Goal: Task Accomplishment & Management: Manage account settings

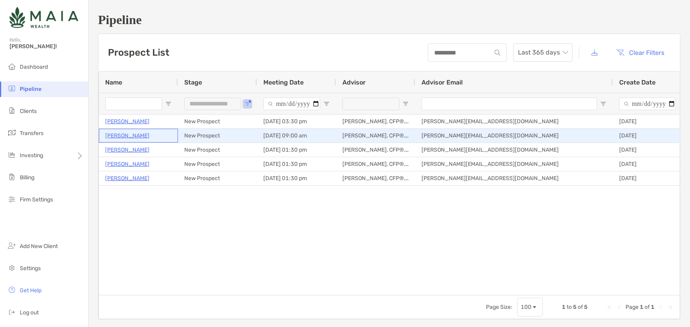
click at [130, 134] on p "[PERSON_NAME]" at bounding box center [127, 136] width 44 height 10
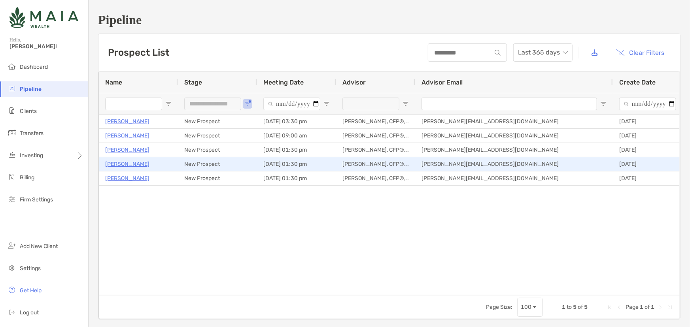
click at [134, 166] on p "[PERSON_NAME]" at bounding box center [127, 164] width 44 height 10
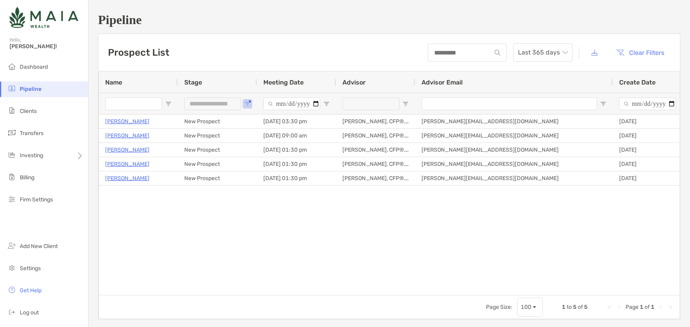
click at [494, 228] on div "Joanne Raynie New Prospect 10/07/2025 - 03:30 pm Rebecca Desoto, CFP®, CDFA® re…" at bounding box center [389, 202] width 581 height 175
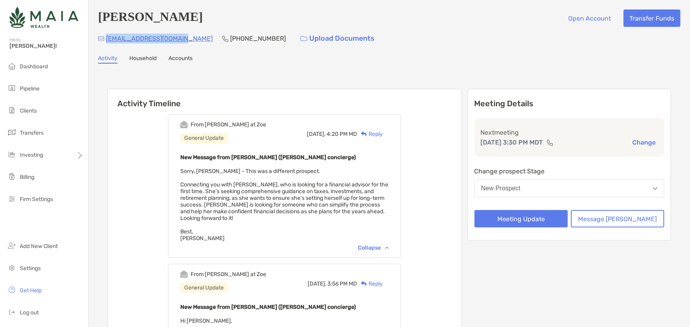
drag, startPoint x: 181, startPoint y: 38, endPoint x: 107, endPoint y: 40, distance: 74.3
click at [107, 40] on div "rayniejoanne@gmail.com (678) 551-3639 Upload Documents" at bounding box center [389, 38] width 582 height 17
copy p "rayniejoanne@gmail.com"
click at [552, 221] on button "Meeting Update" at bounding box center [520, 218] width 93 height 17
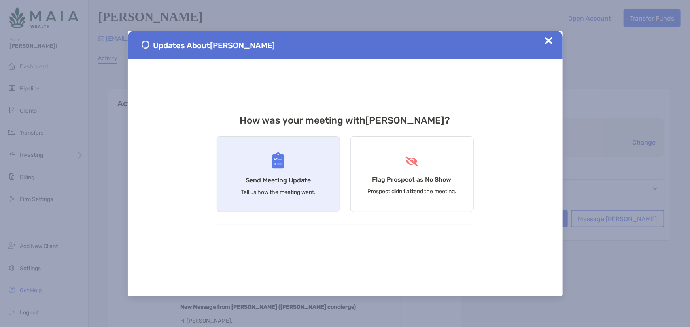
click at [327, 167] on div "Send Meeting Update Tell us how the meeting went." at bounding box center [278, 174] width 123 height 76
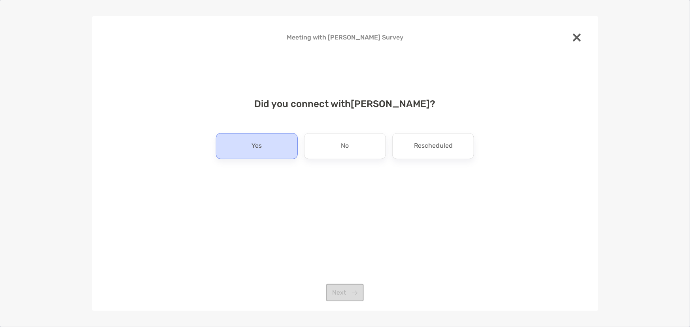
click at [272, 152] on div "Yes" at bounding box center [257, 146] width 82 height 26
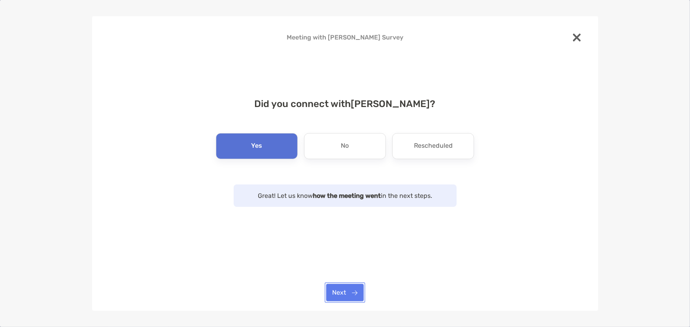
click at [334, 300] on button "Next" at bounding box center [345, 292] width 38 height 17
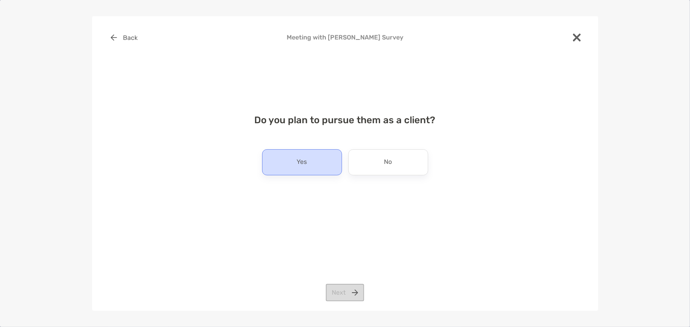
click at [289, 167] on div "Yes" at bounding box center [302, 162] width 80 height 26
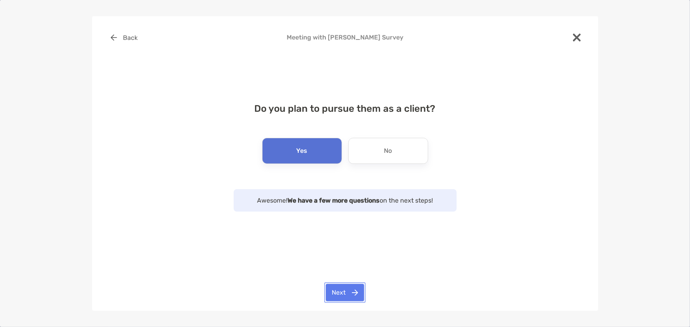
click at [342, 286] on button "Next" at bounding box center [345, 292] width 38 height 17
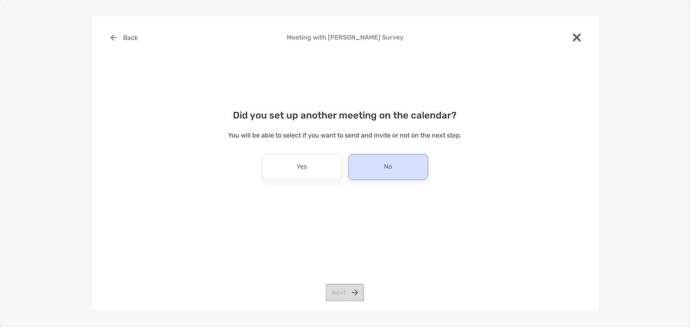
click at [363, 156] on div "No" at bounding box center [388, 167] width 80 height 26
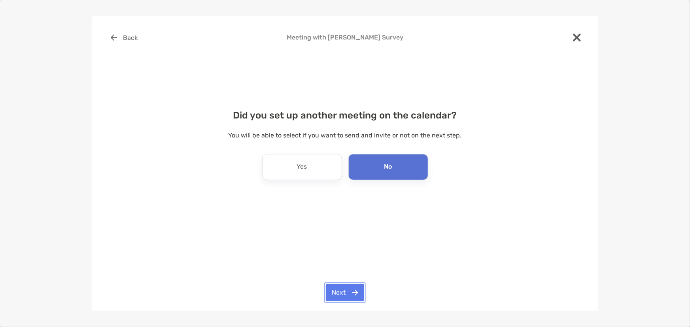
click at [343, 290] on button "Next" at bounding box center [345, 292] width 38 height 17
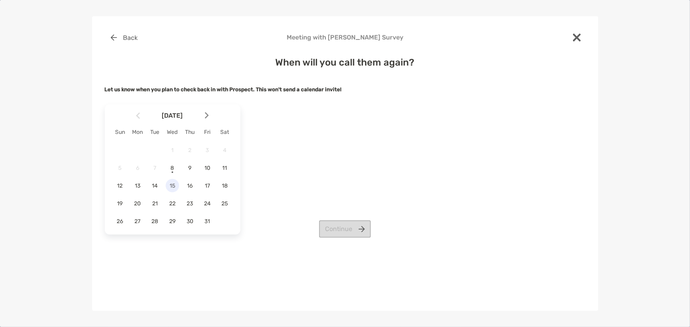
click at [177, 184] on span "15" at bounding box center [172, 186] width 13 height 7
click at [336, 226] on button "Continue" at bounding box center [345, 229] width 52 height 17
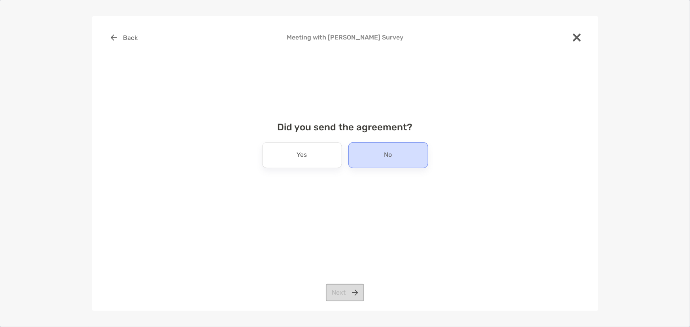
click at [364, 155] on div "No" at bounding box center [388, 155] width 80 height 26
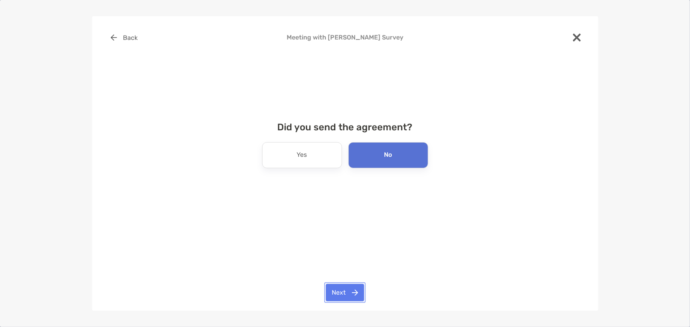
click at [339, 289] on button "Next" at bounding box center [345, 292] width 38 height 17
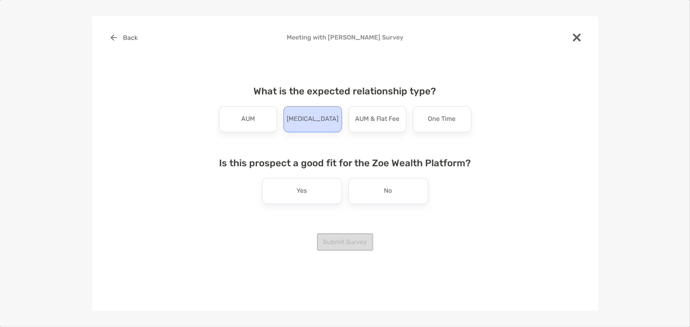
click at [318, 125] on p "Retainer" at bounding box center [313, 119] width 52 height 13
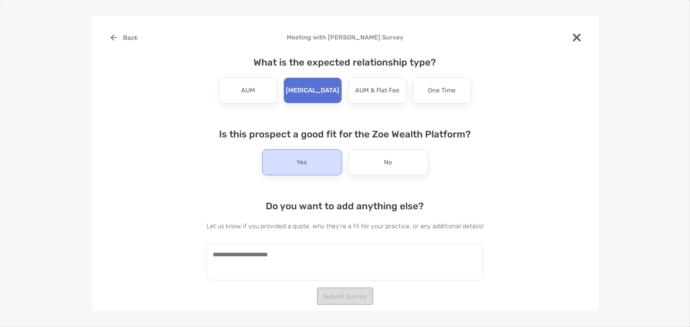
click at [317, 163] on div "Yes" at bounding box center [302, 162] width 80 height 26
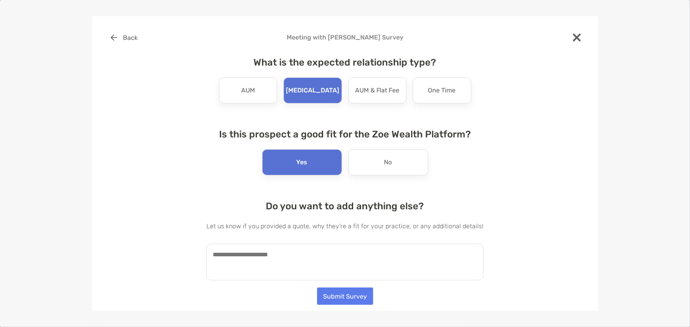
click at [304, 256] on textarea at bounding box center [344, 262] width 277 height 37
type textarea "**********"
click at [328, 298] on button "Submit Survey" at bounding box center [345, 296] width 56 height 17
